Goal: Transaction & Acquisition: Purchase product/service

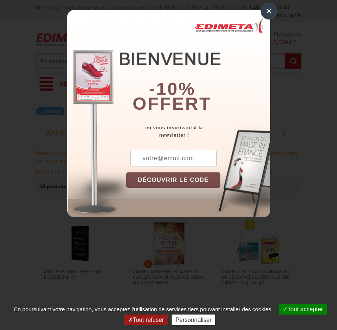
click at [269, 9] on div "×" at bounding box center [268, 11] width 17 height 17
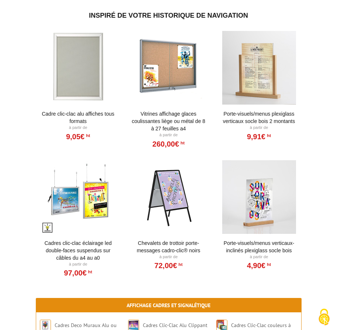
scroll to position [1696, 0]
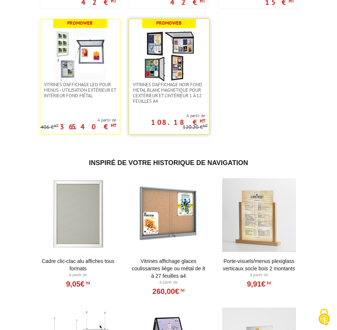
click at [171, 113] on span "A partir de" at bounding box center [167, 116] width 76 height 6
click at [178, 70] on img at bounding box center [169, 56] width 52 height 52
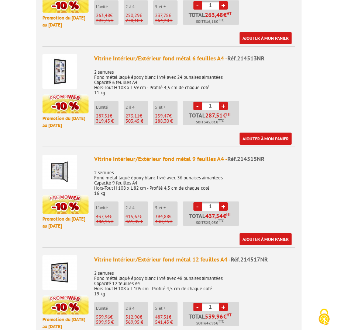
scroll to position [774, 0]
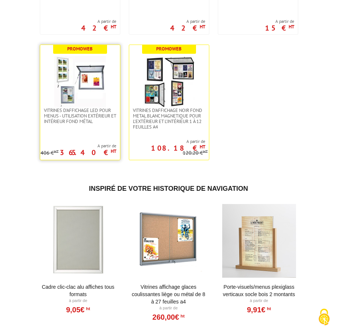
scroll to position [1659, 0]
